Goal: Information Seeking & Learning: Learn about a topic

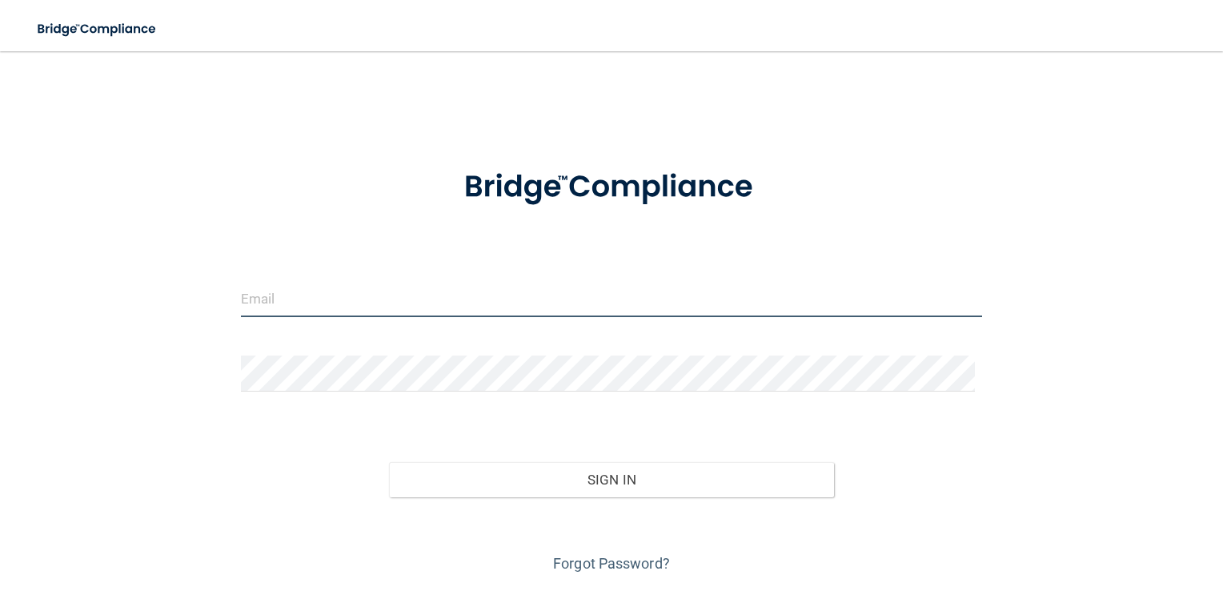
drag, startPoint x: 494, startPoint y: 312, endPoint x: 487, endPoint y: 303, distance: 11.5
click at [492, 309] on input "email" at bounding box center [612, 299] width 742 height 36
type input "[PERSON_NAME][EMAIL_ADDRESS][DOMAIN_NAME]"
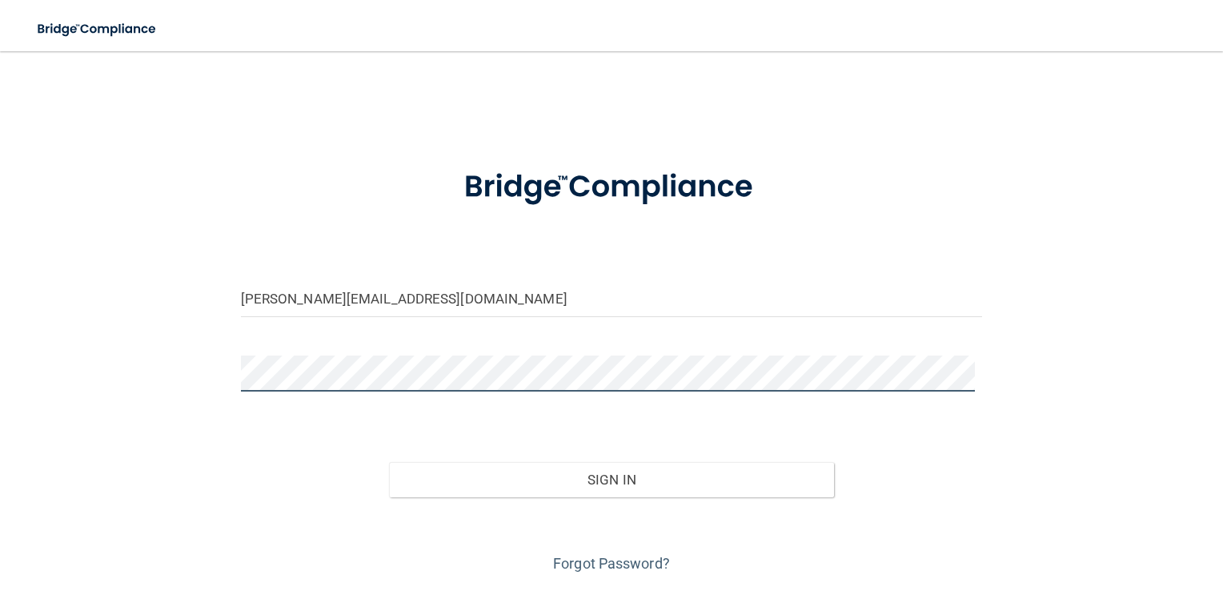
click at [389, 462] on button "Sign In" at bounding box center [611, 479] width 445 height 35
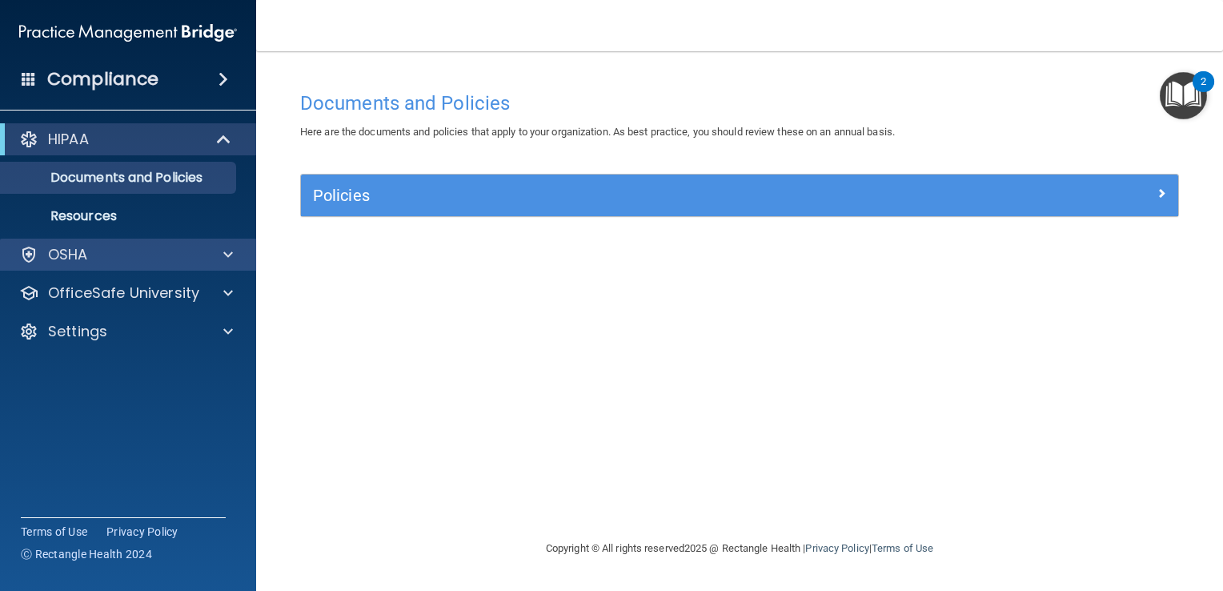
click at [95, 267] on div "OSHA" at bounding box center [128, 255] width 257 height 32
click at [228, 255] on span at bounding box center [228, 254] width 10 height 19
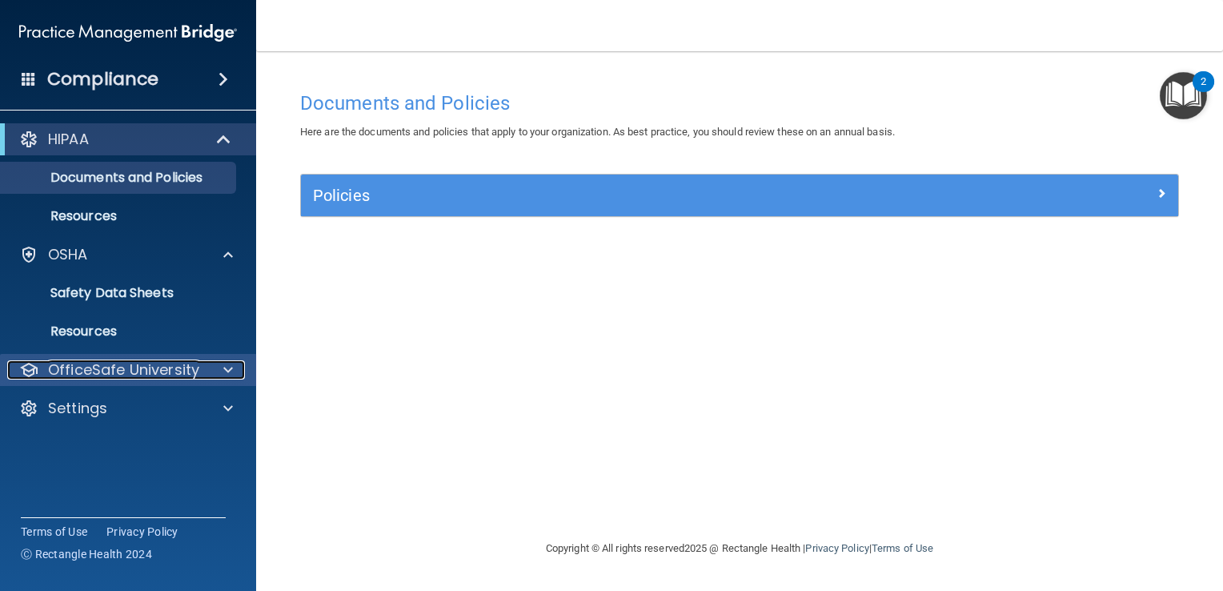
click at [147, 364] on p "OfficeSafe University" at bounding box center [123, 369] width 151 height 19
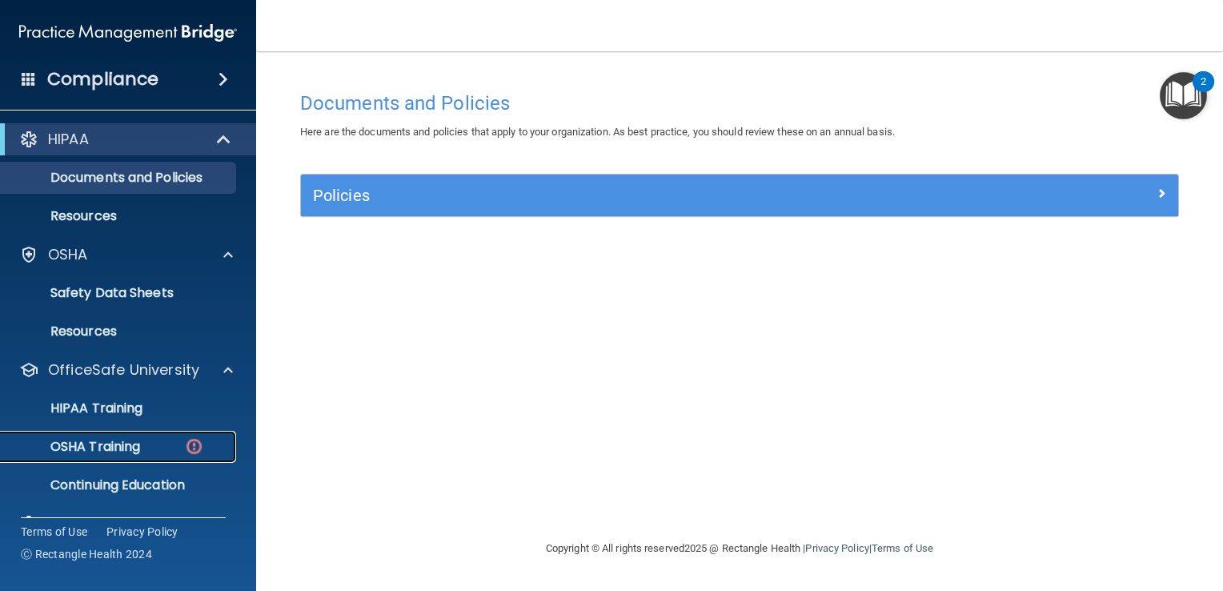
click at [157, 448] on div "OSHA Training" at bounding box center [119, 447] width 219 height 16
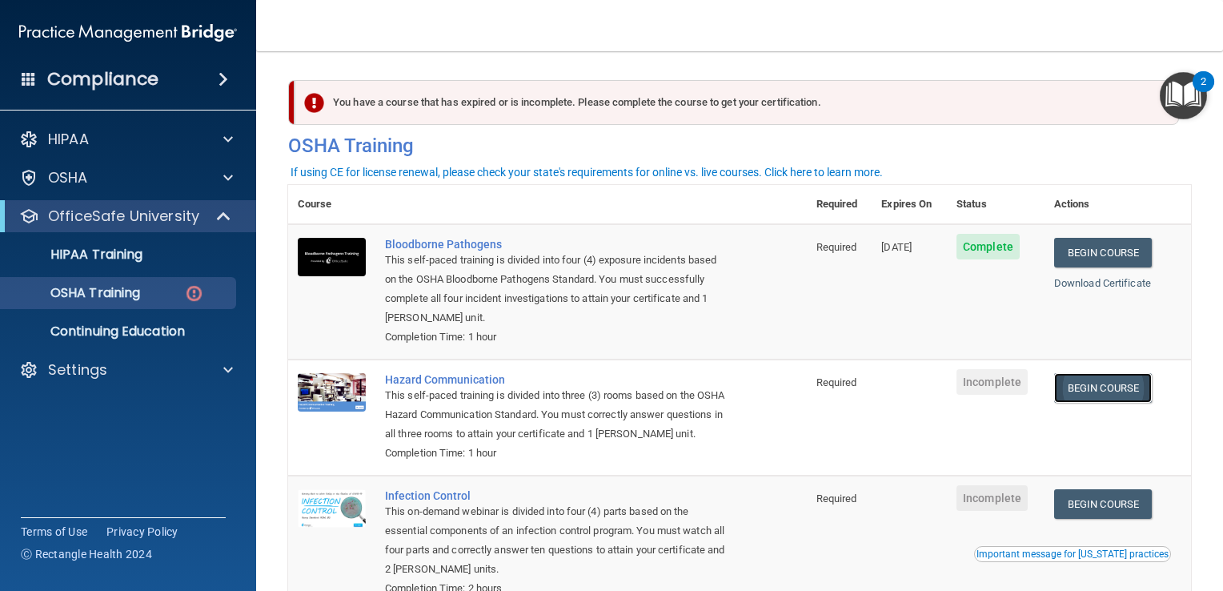
click at [1112, 391] on link "Begin Course" at bounding box center [1103, 388] width 98 height 30
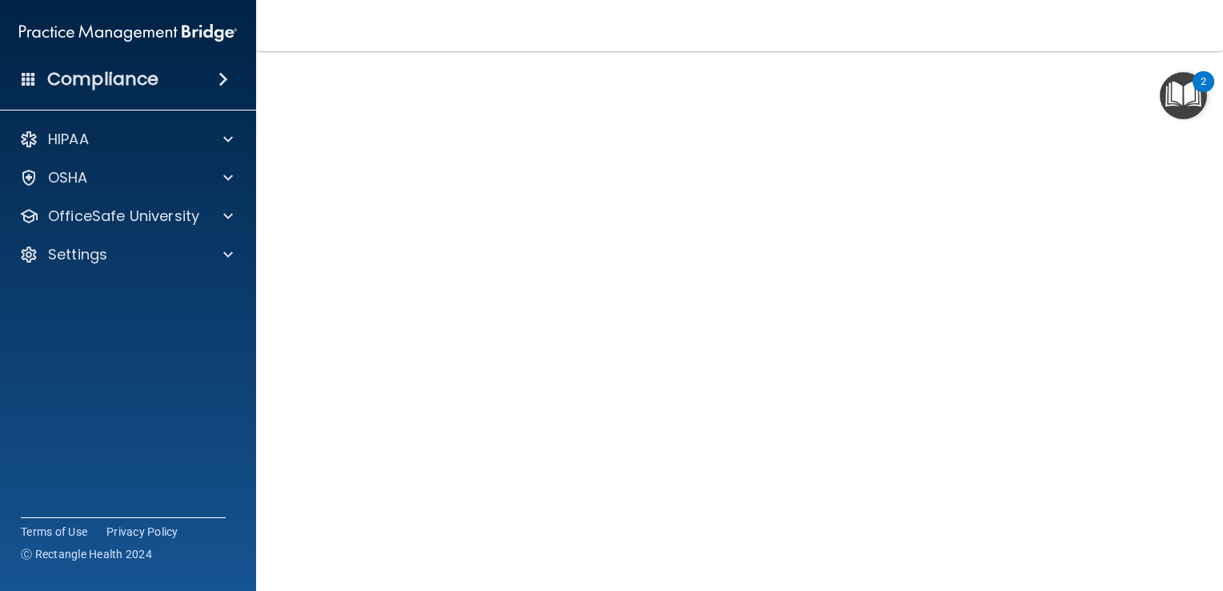
scroll to position [90, 0]
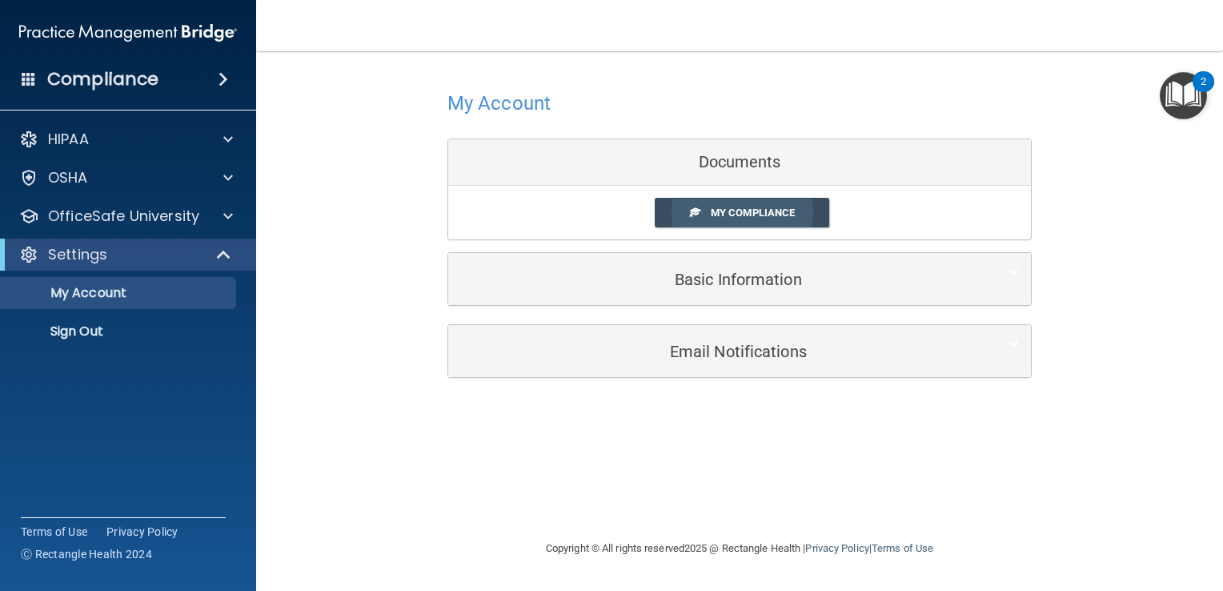
click at [740, 215] on span "My Compliance" at bounding box center [753, 213] width 84 height 12
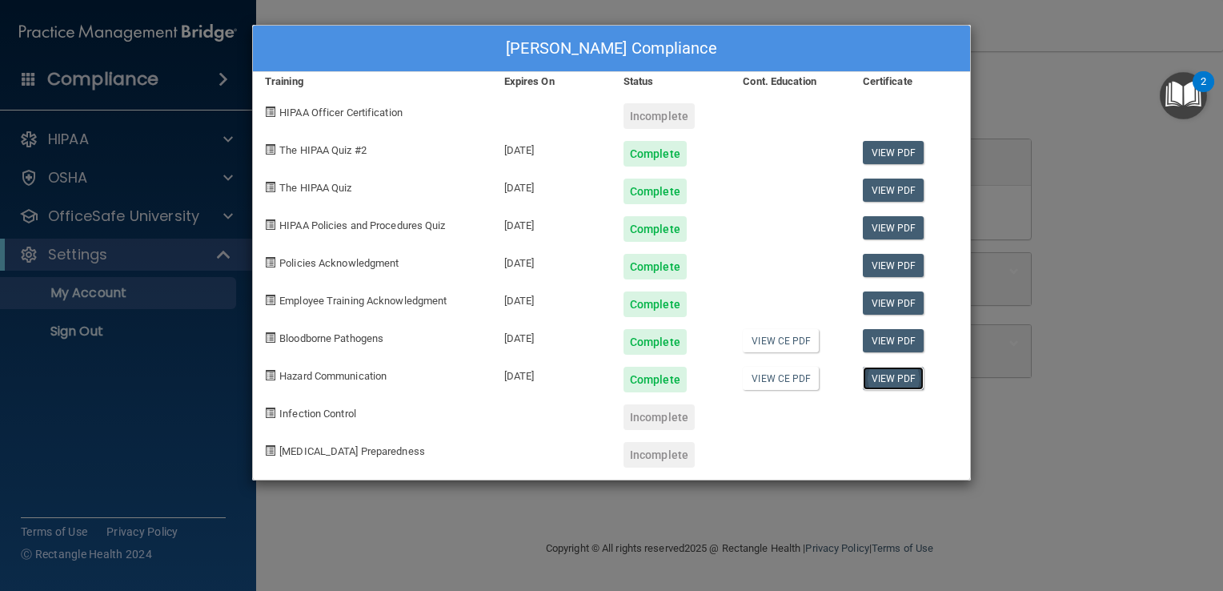
click at [879, 373] on link "View PDF" at bounding box center [894, 378] width 62 height 23
click at [1143, 149] on div "Hannah Donaldson's Compliance Training Expires On Status Cont. Education Certif…" at bounding box center [611, 295] width 1223 height 591
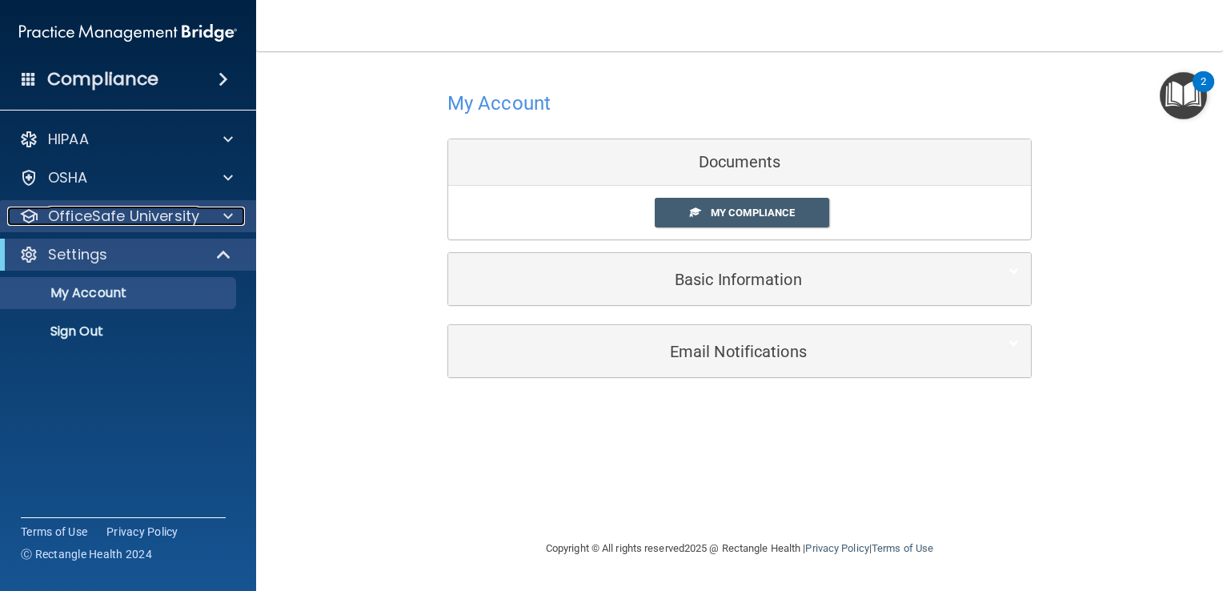
click at [192, 220] on p "OfficeSafe University" at bounding box center [123, 216] width 151 height 19
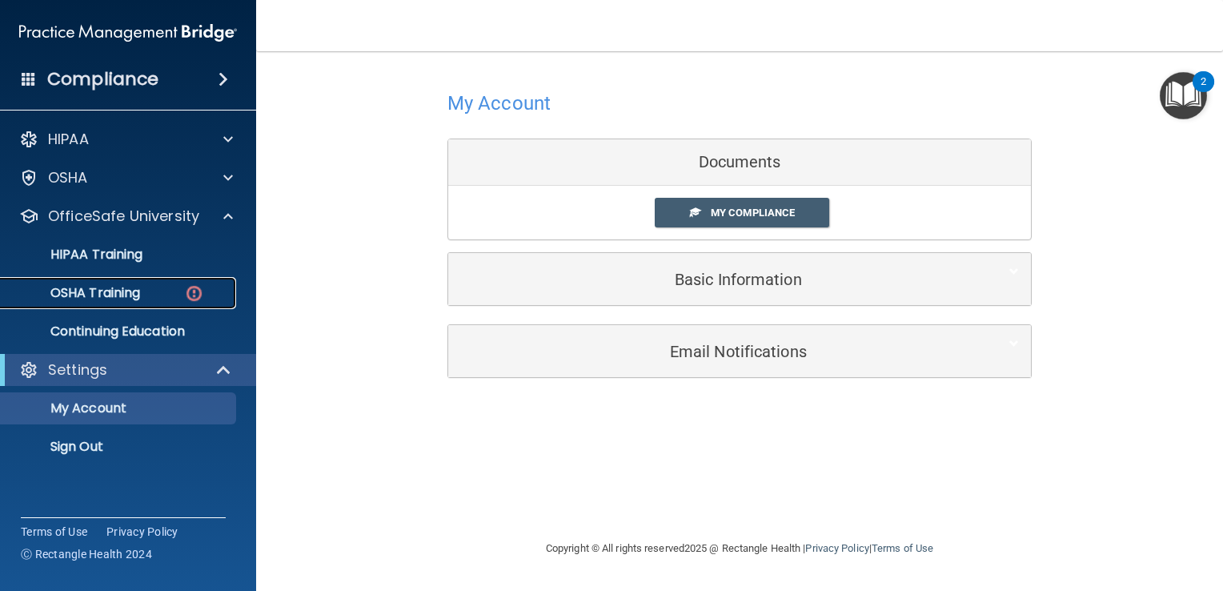
click at [140, 292] on p "OSHA Training" at bounding box center [75, 293] width 130 height 16
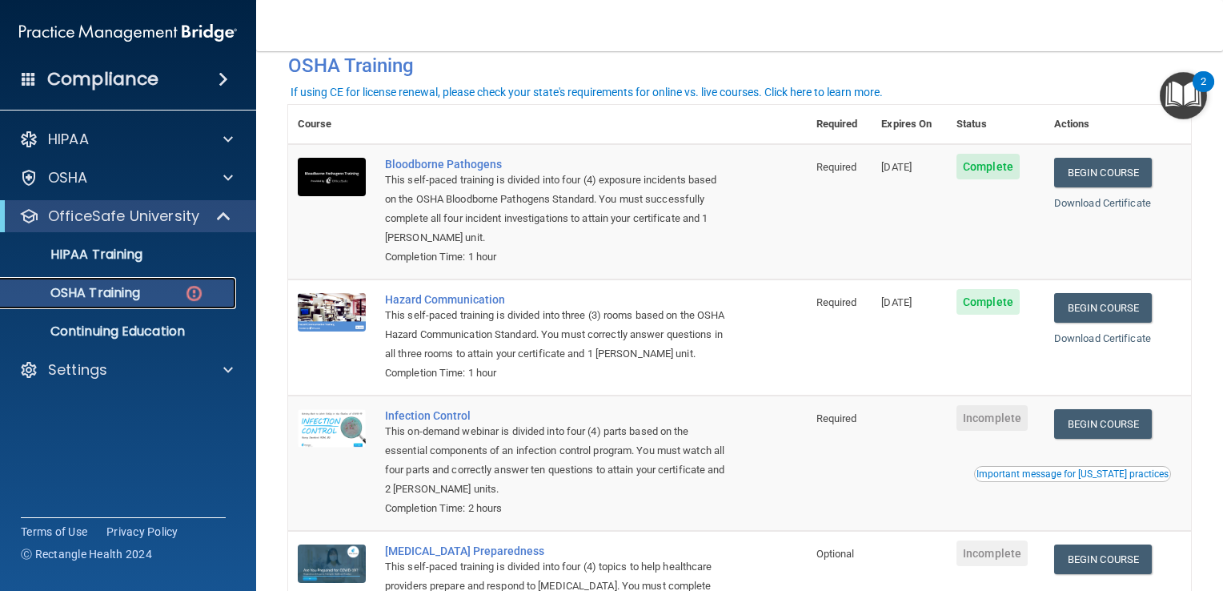
scroll to position [160, 0]
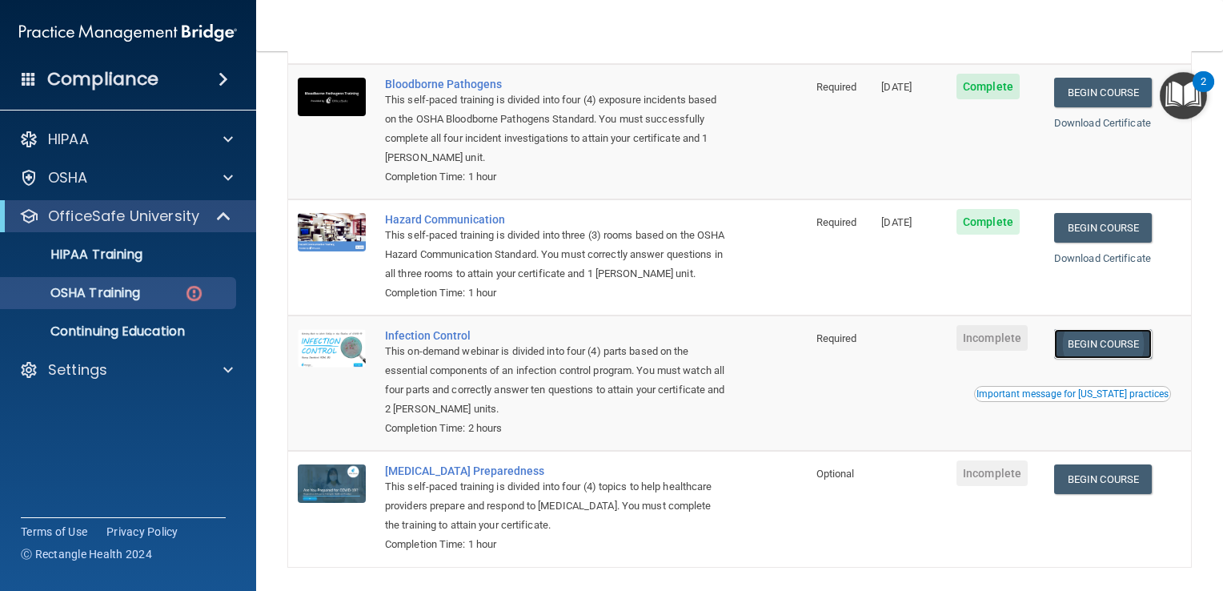
click at [1077, 359] on link "Begin Course" at bounding box center [1103, 344] width 98 height 30
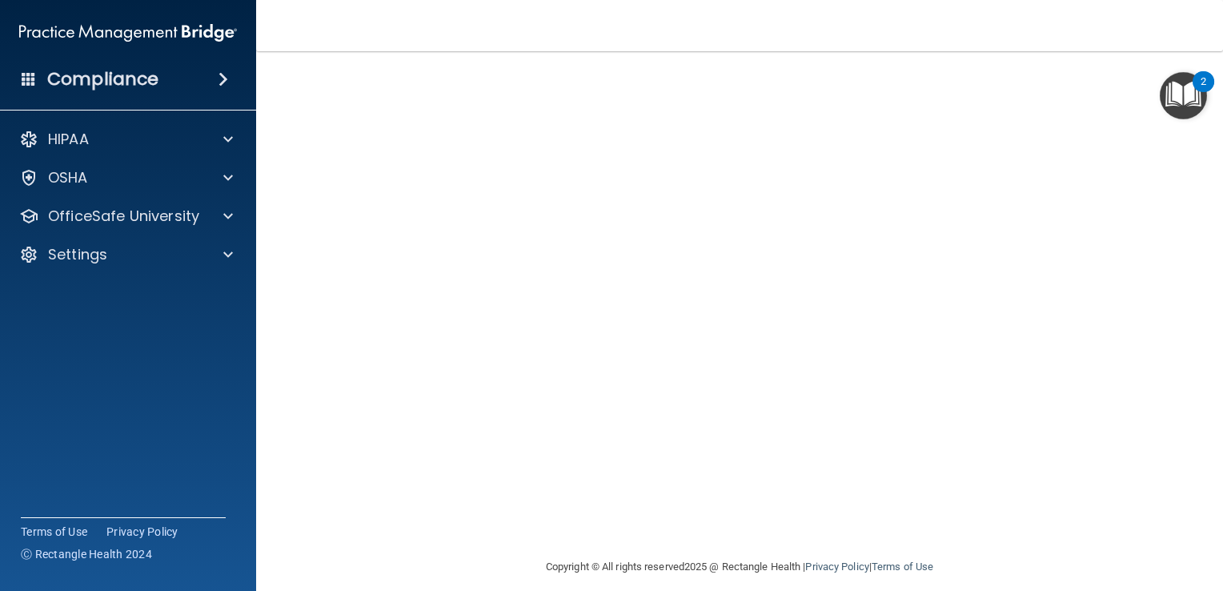
scroll to position [94, 0]
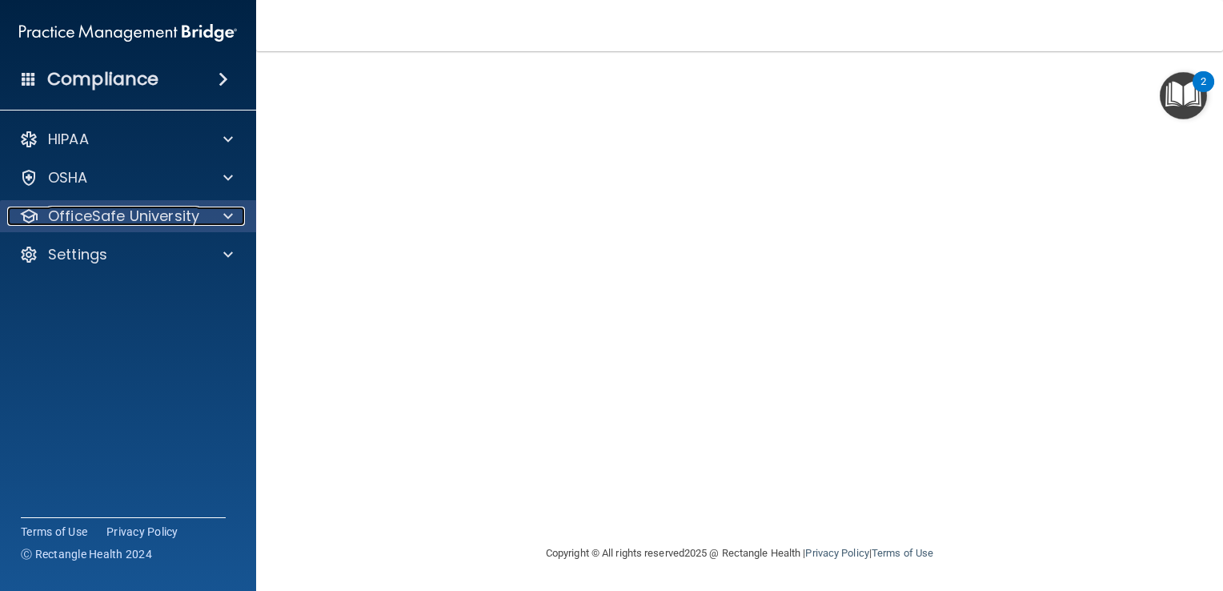
click at [96, 216] on p "OfficeSafe University" at bounding box center [123, 216] width 151 height 19
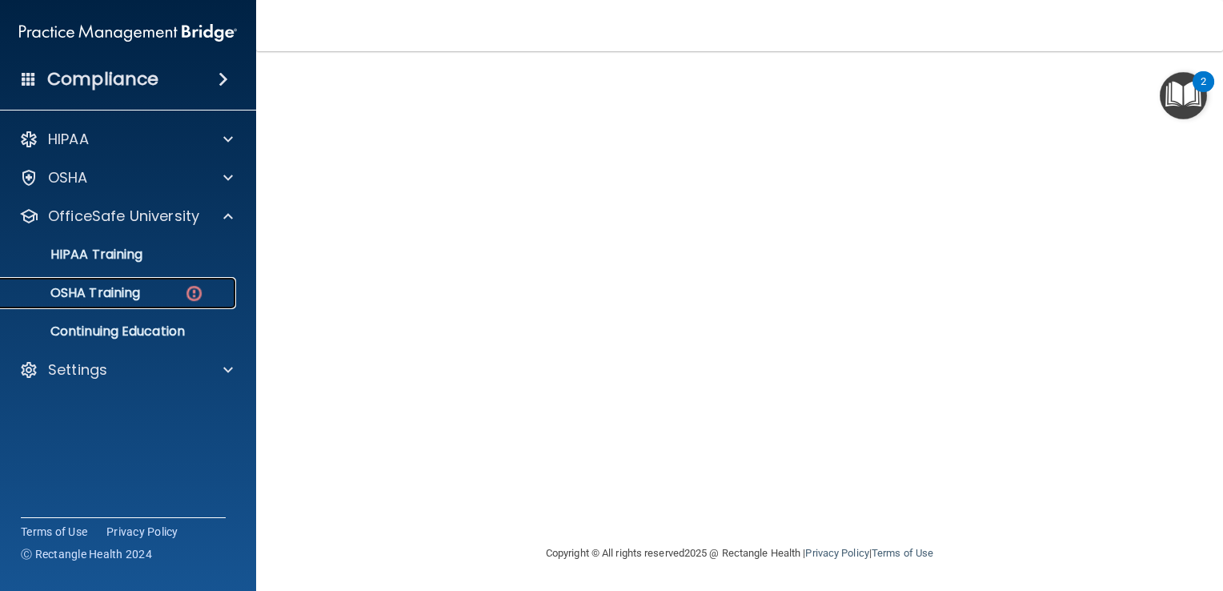
click at [109, 296] on p "OSHA Training" at bounding box center [75, 293] width 130 height 16
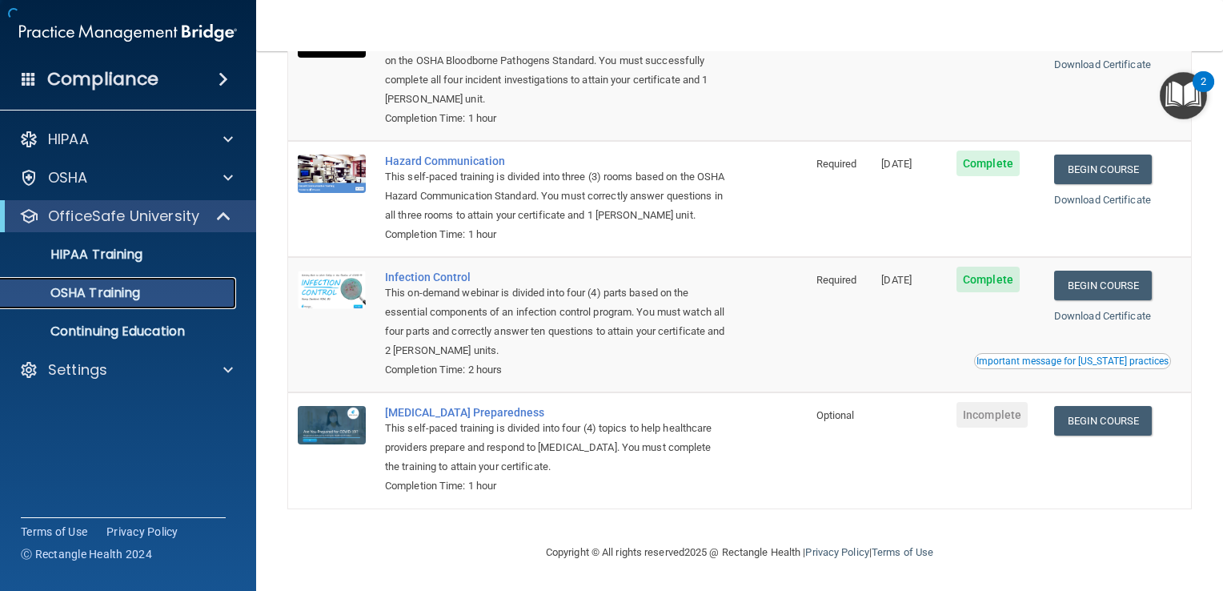
scroll to position [195, 0]
click at [1098, 287] on link "Begin Course" at bounding box center [1103, 286] width 98 height 30
click at [1124, 420] on link "Begin Course" at bounding box center [1103, 421] width 98 height 30
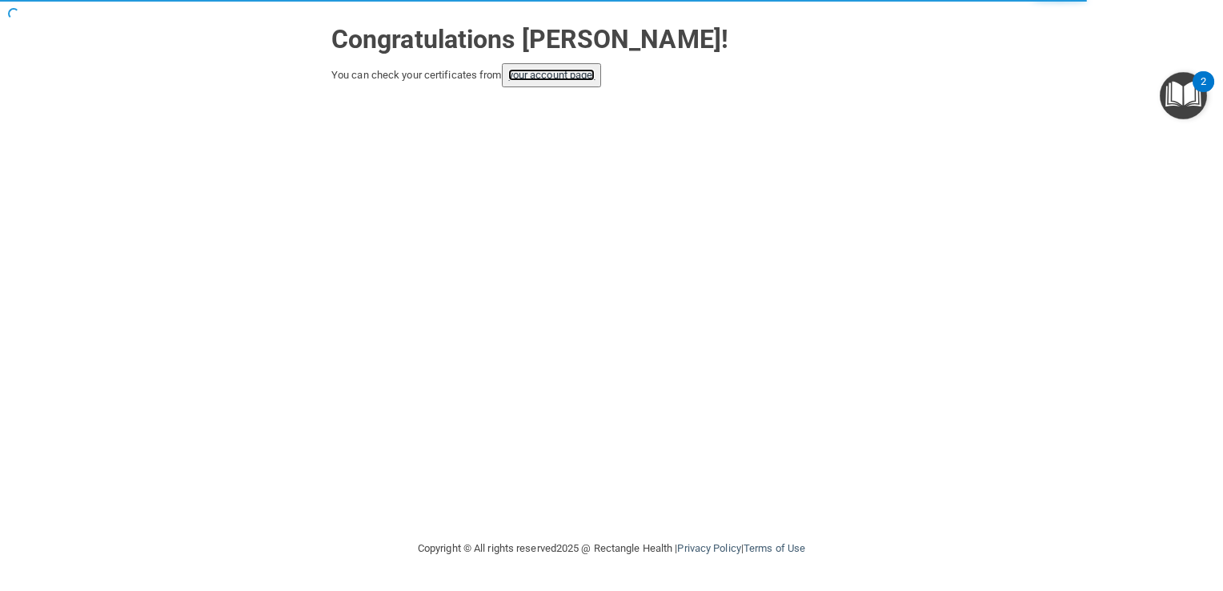
click at [546, 76] on link "your account page!" at bounding box center [551, 75] width 87 height 12
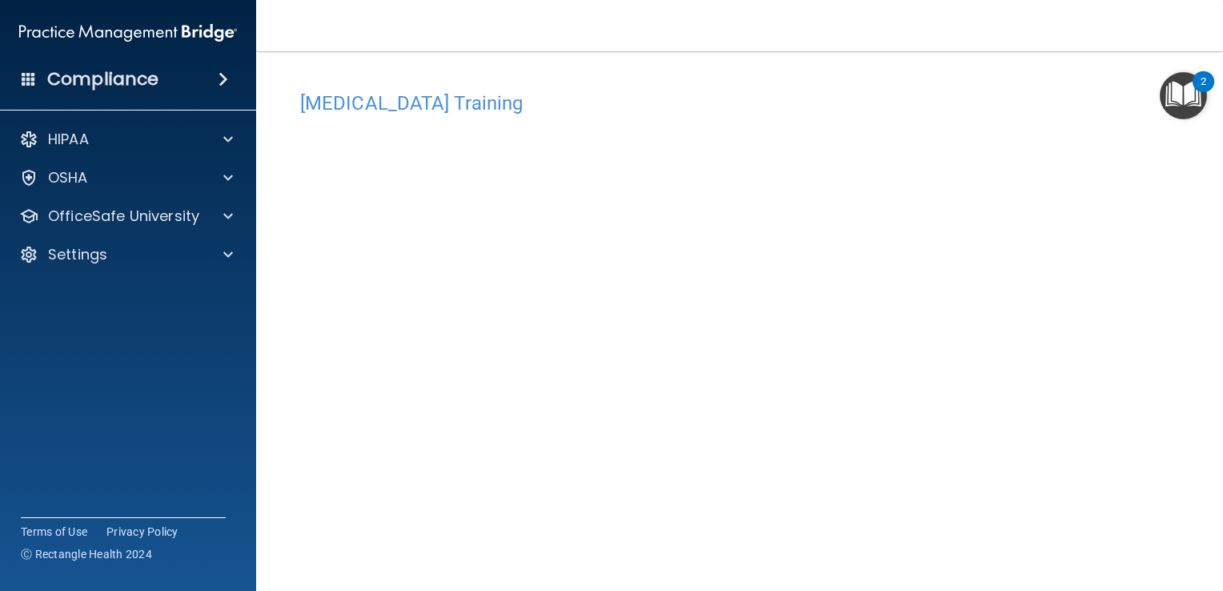
scroll to position [80, 0]
